Goal: Navigation & Orientation: Find specific page/section

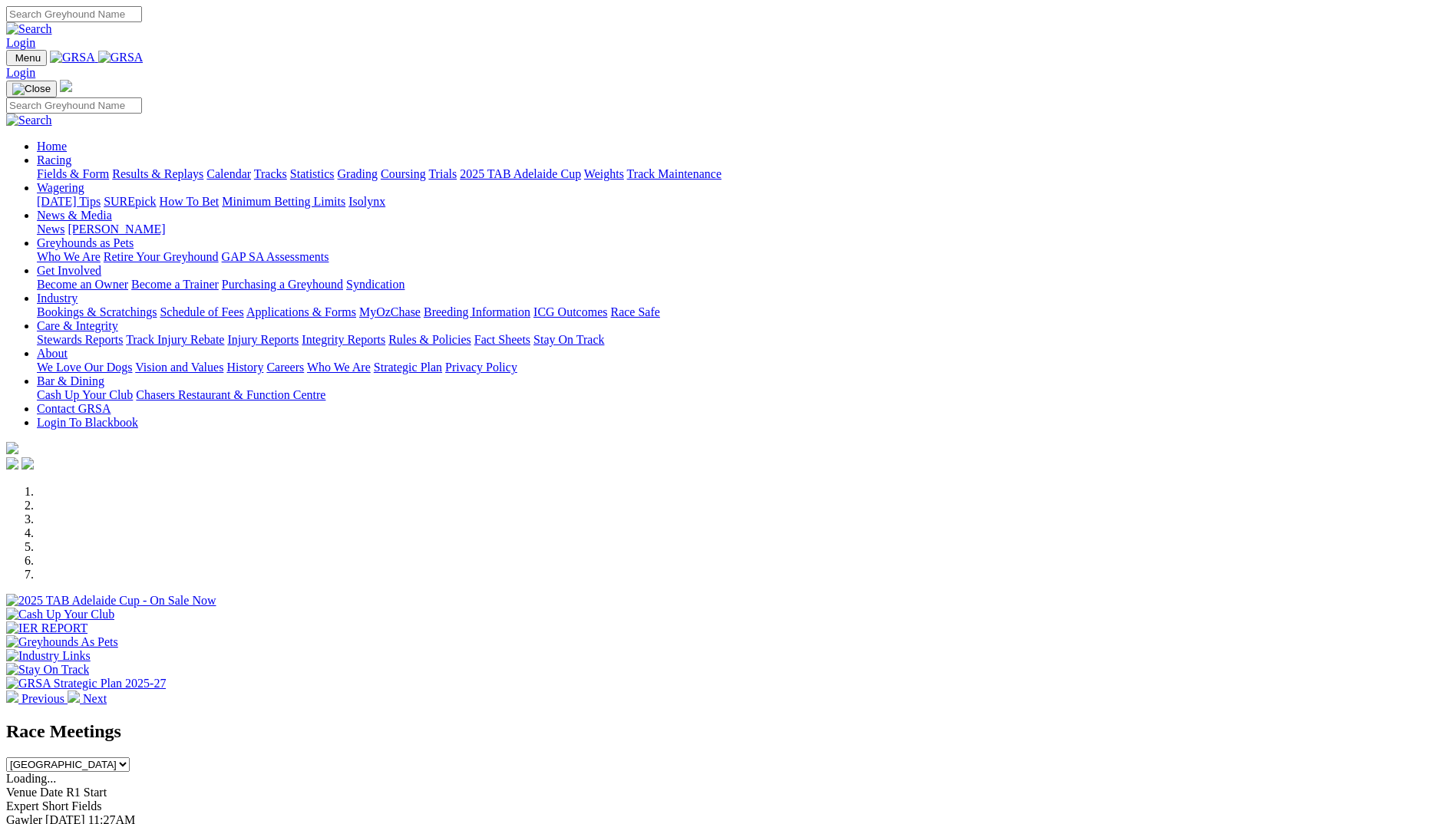
click at [143, 61] on img at bounding box center [121, 57] width 45 height 14
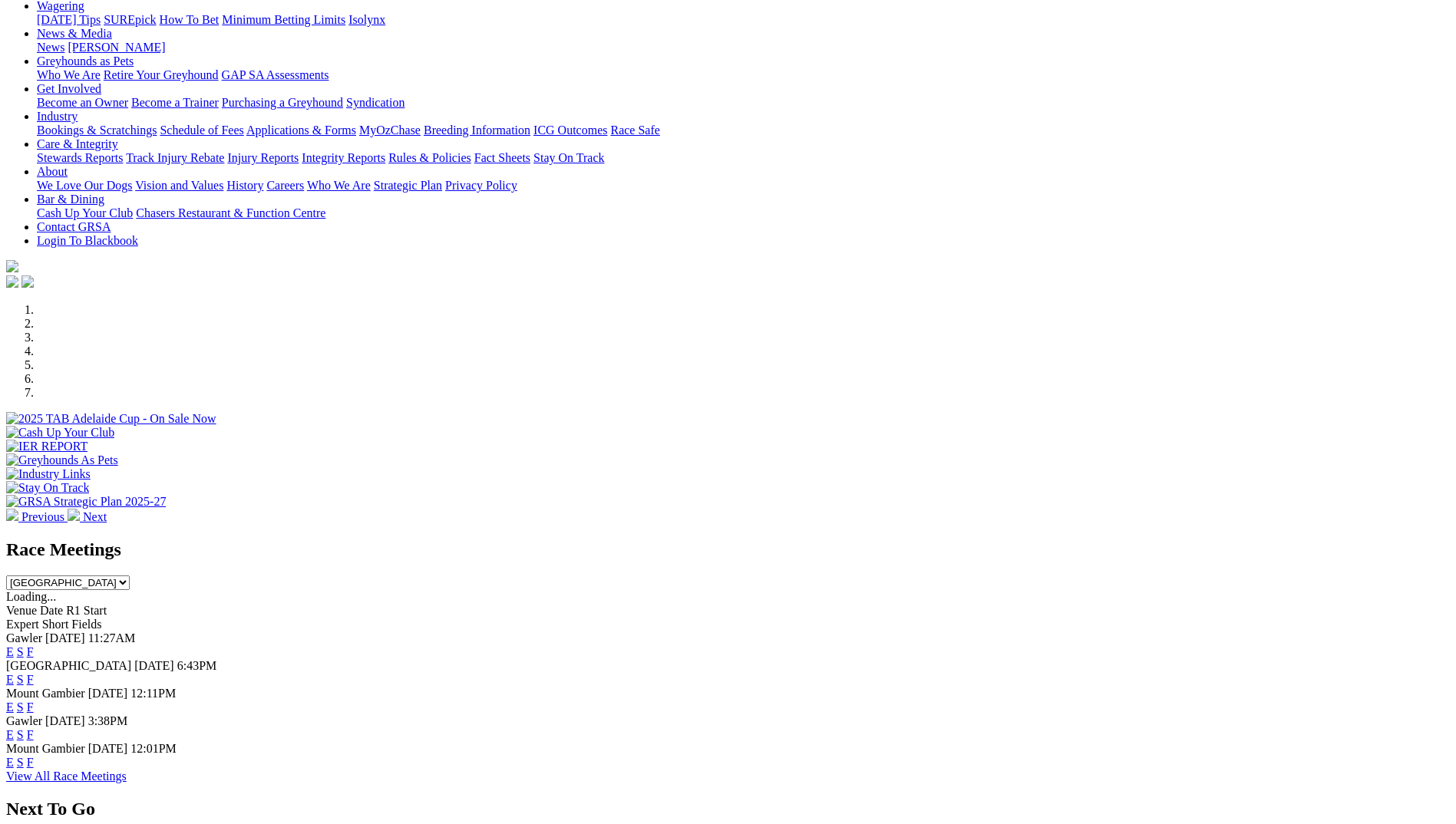
scroll to position [460, 0]
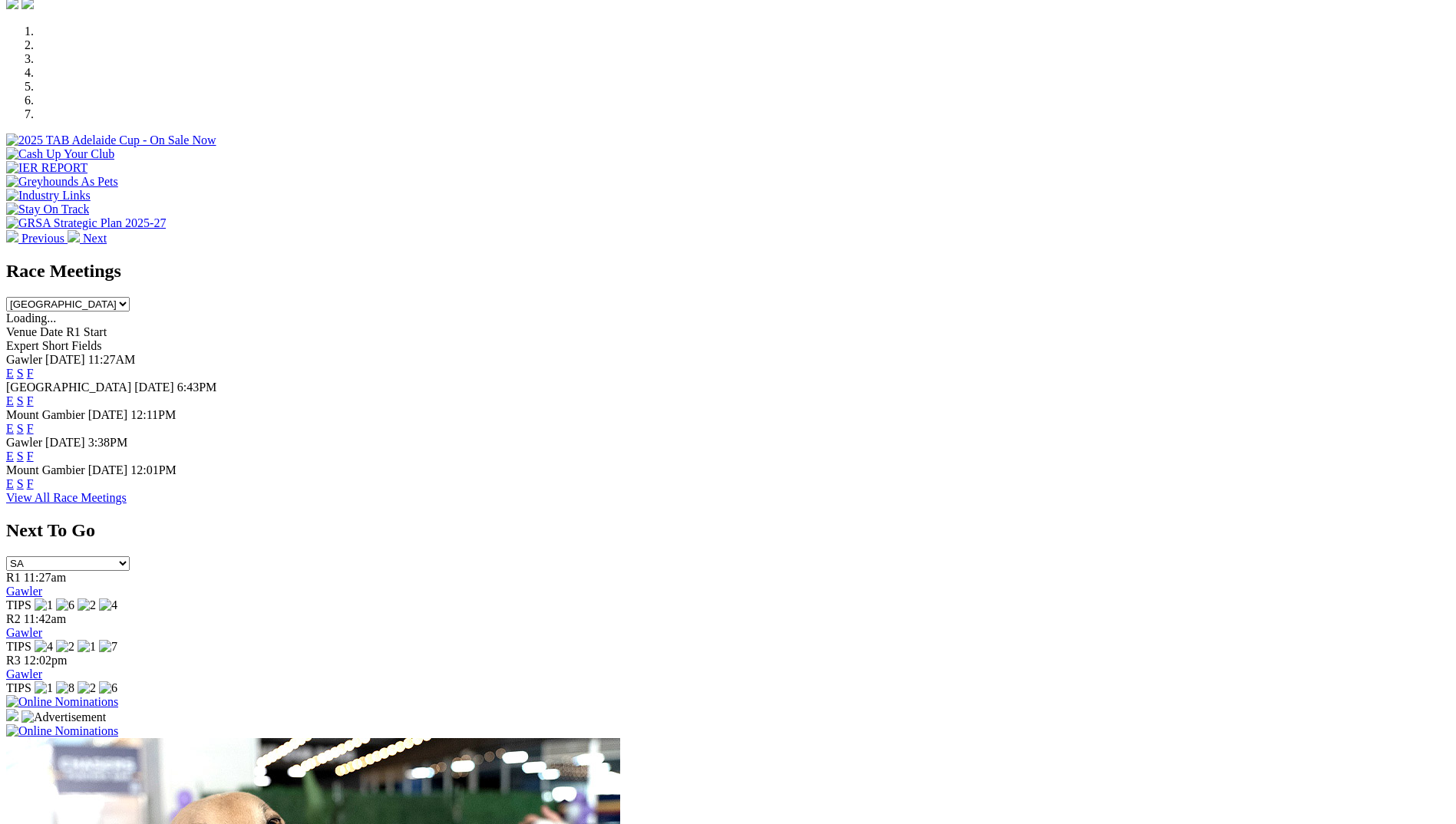
click at [34, 395] on link "F" at bounding box center [30, 401] width 7 height 13
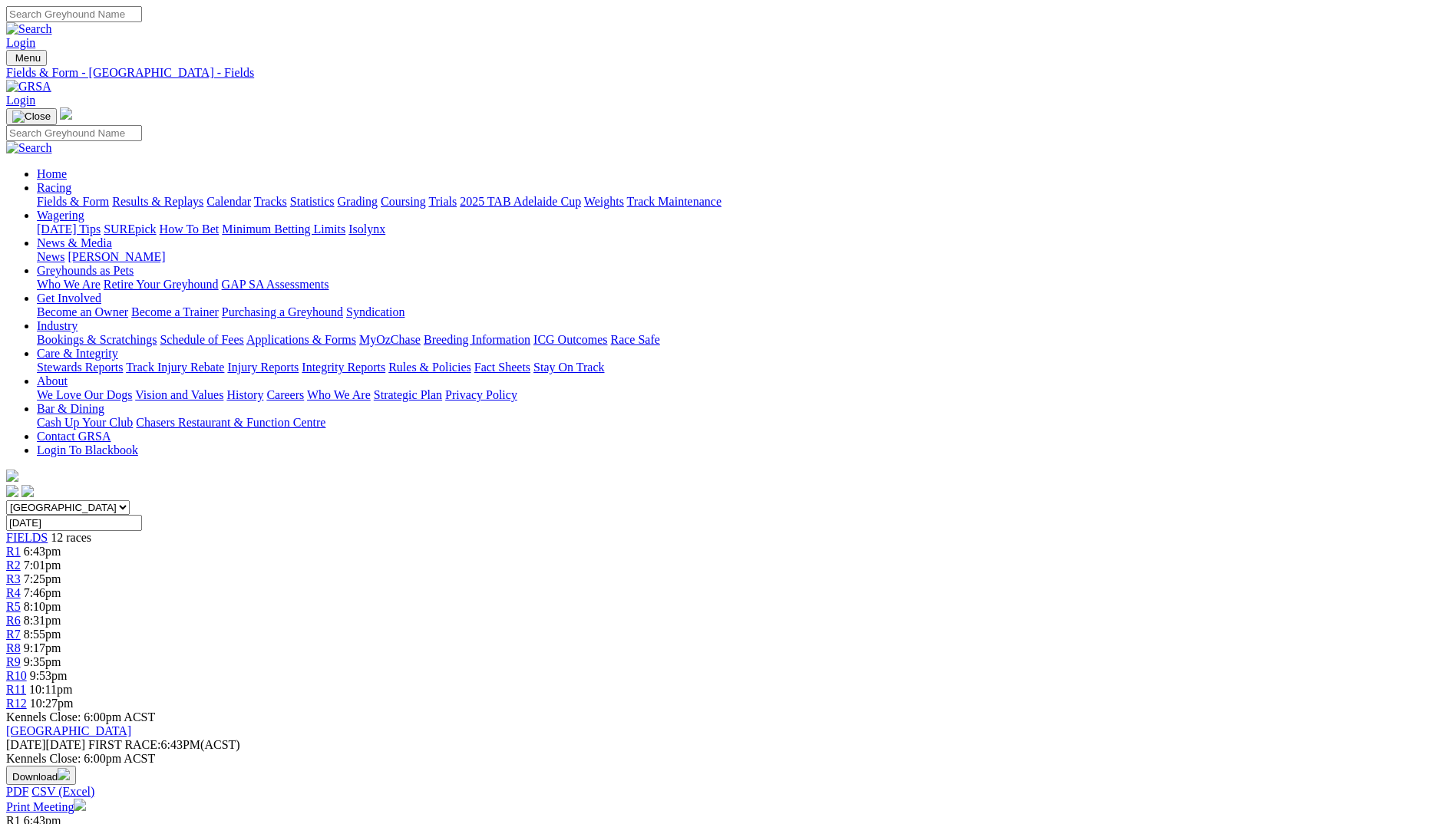
click at [52, 80] on img at bounding box center [29, 87] width 45 height 14
